Goal: Task Accomplishment & Management: Use online tool/utility

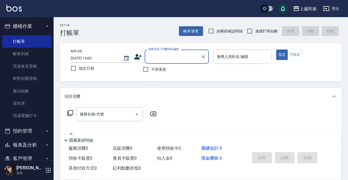
click at [153, 59] on input "顧客姓名/手機號碼/編號" at bounding box center [172, 56] width 51 height 9
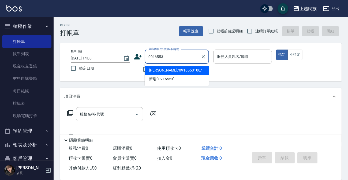
click at [188, 67] on li "[PERSON_NAME]/0916553100/" at bounding box center [177, 70] width 64 height 9
type input "[PERSON_NAME]/0916553100/"
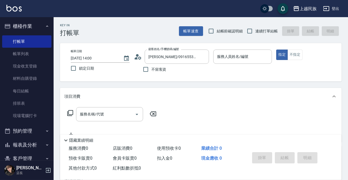
click at [138, 57] on icon at bounding box center [139, 57] width 3 height 3
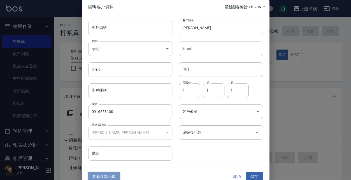
click at [114, 177] on button "查看訂單記錄" at bounding box center [104, 177] width 32 height 10
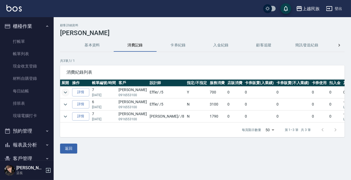
click at [63, 93] on icon "expand row" at bounding box center [65, 92] width 6 height 6
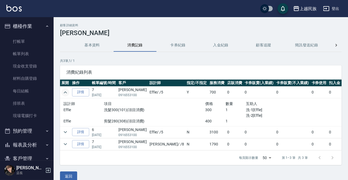
scroll to position [11, 0]
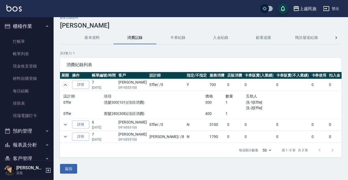
click at [66, 82] on icon "expand row" at bounding box center [65, 85] width 6 height 6
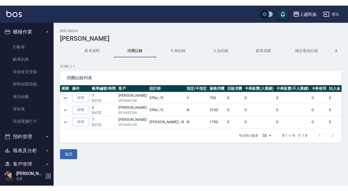
scroll to position [0, 0]
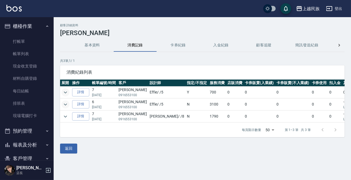
click at [67, 105] on icon "expand row" at bounding box center [65, 104] width 6 height 6
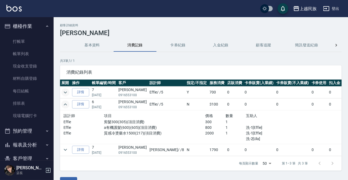
click at [66, 101] on icon "expand row" at bounding box center [65, 104] width 6 height 6
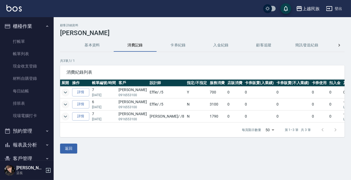
click at [67, 116] on icon "expand row" at bounding box center [65, 116] width 6 height 6
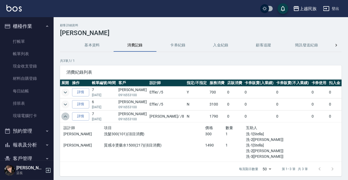
click at [68, 115] on icon "expand row" at bounding box center [65, 116] width 6 height 6
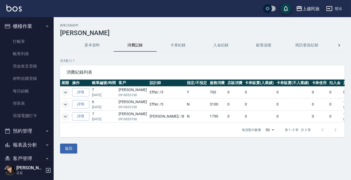
click at [66, 106] on icon "expand row" at bounding box center [65, 104] width 6 height 6
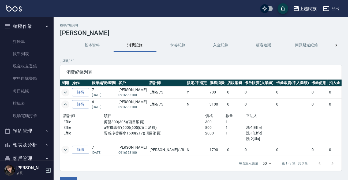
click at [14, 7] on img at bounding box center [13, 8] width 15 height 7
